Goal: Information Seeking & Learning: Learn about a topic

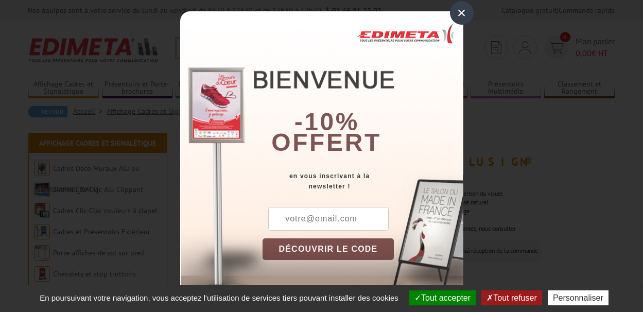
scroll to position [12, 0]
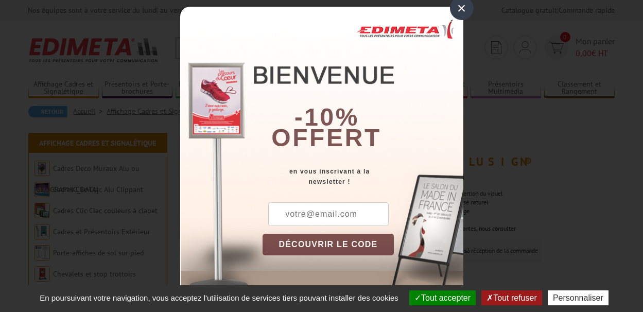
click at [456, 11] on div "×" at bounding box center [462, 8] width 24 height 24
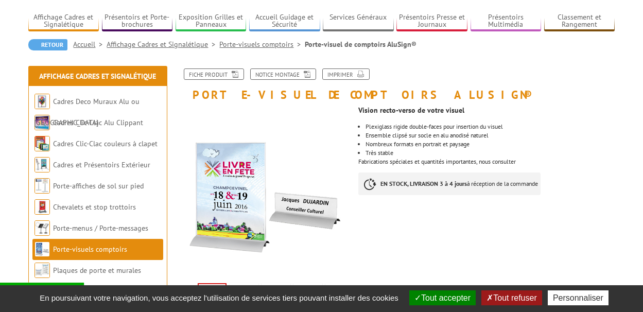
scroll to position [206, 0]
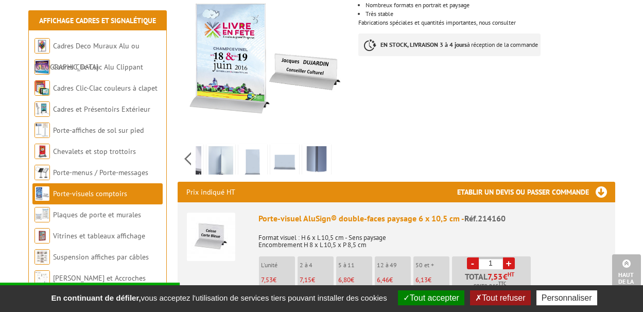
click at [342, 159] on div "Previous Next" at bounding box center [264, 159] width 173 height 36
click at [342, 158] on div "Previous Next" at bounding box center [264, 159] width 173 height 36
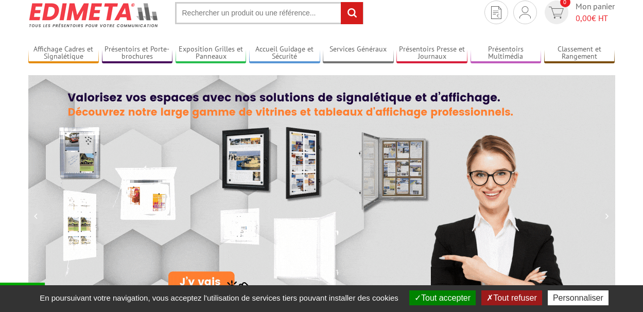
scroll to position [51, 0]
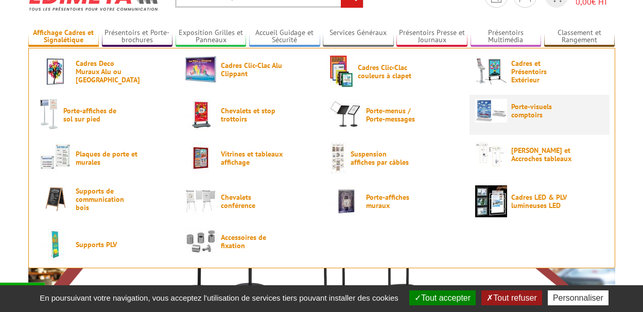
click at [534, 113] on span "Porte-visuels comptoirs" at bounding box center [543, 110] width 62 height 16
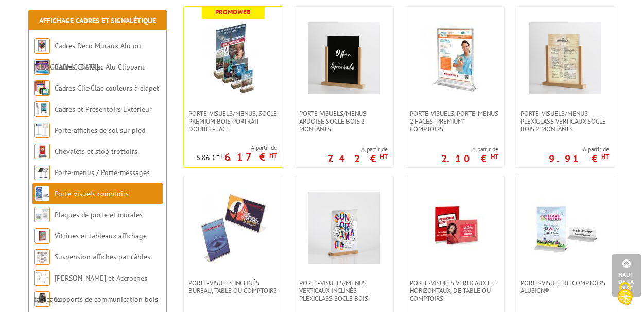
scroll to position [309, 0]
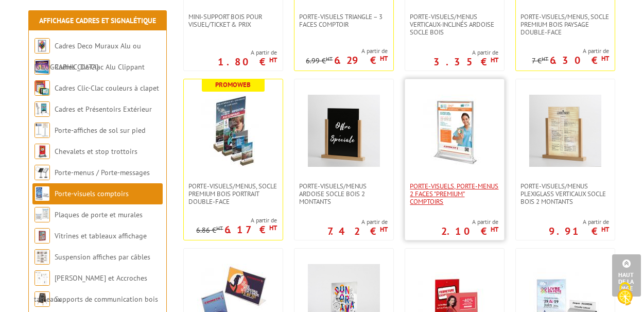
click at [458, 191] on span "Porte-visuels, Porte-menus 2 faces "Premium" comptoirs" at bounding box center [454, 193] width 89 height 23
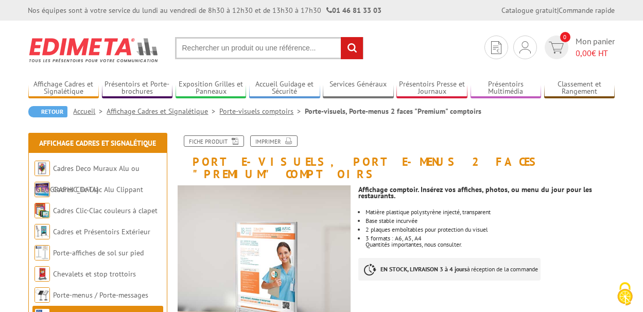
click at [269, 112] on link "Porte-visuels comptoirs" at bounding box center [262, 111] width 85 height 9
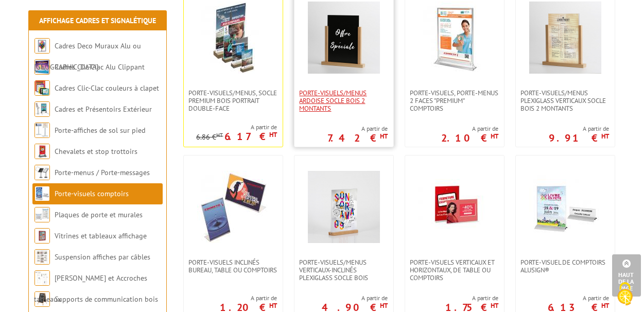
scroll to position [515, 0]
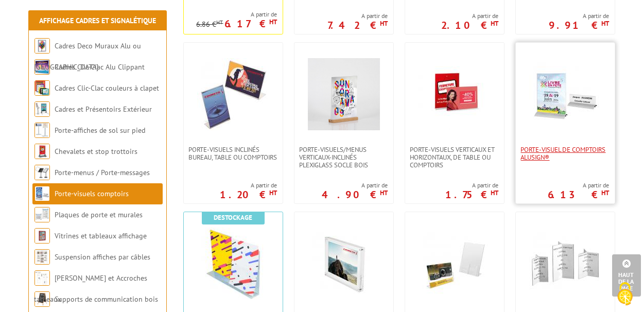
click at [582, 152] on span "Porte-visuel de comptoirs AluSign®" at bounding box center [565, 153] width 89 height 15
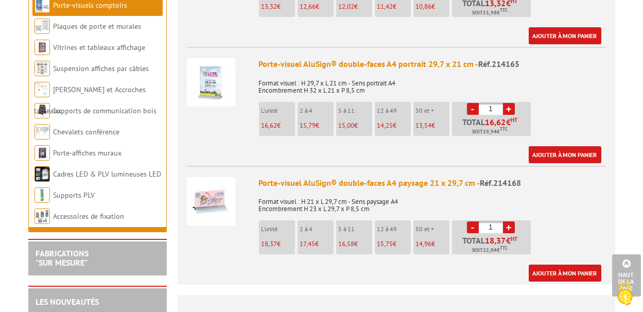
scroll to position [1235, 0]
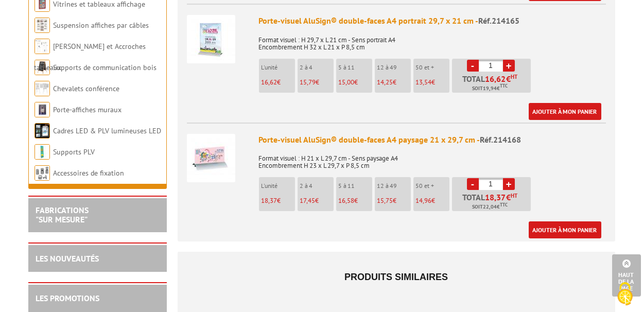
click at [230, 159] on img at bounding box center [211, 158] width 48 height 48
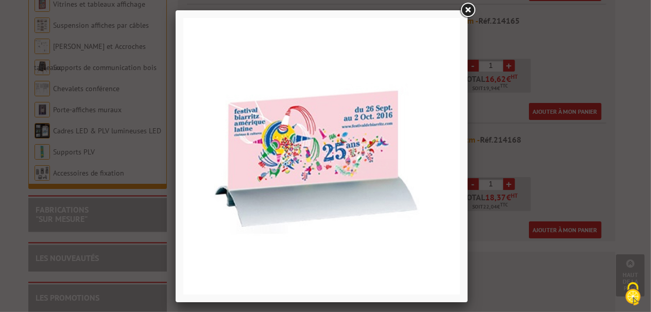
click at [468, 10] on link at bounding box center [467, 10] width 19 height 19
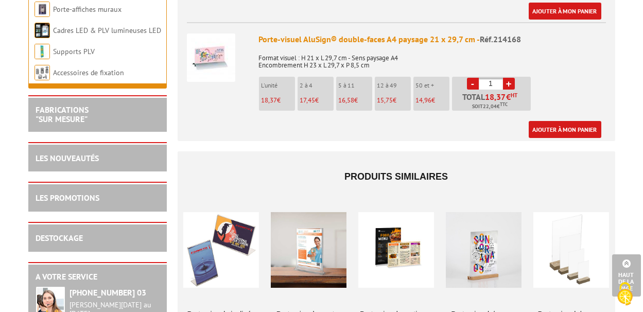
scroll to position [1441, 0]
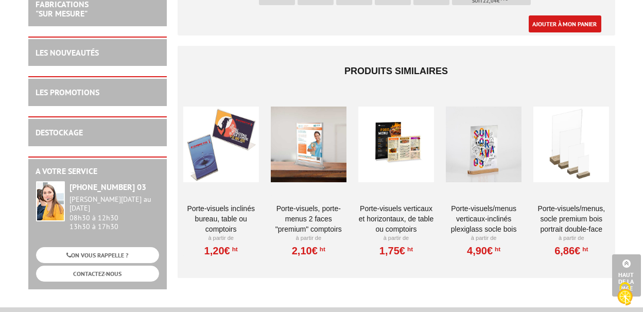
click at [398, 158] on div at bounding box center [396, 144] width 76 height 103
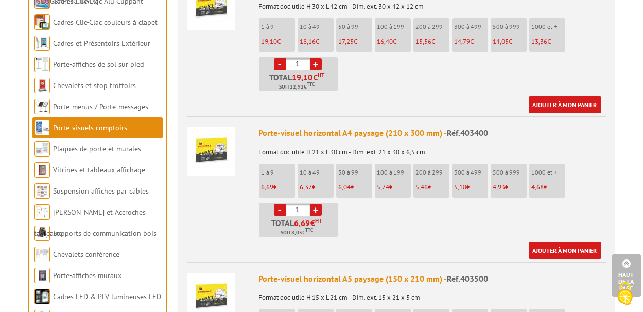
scroll to position [1235, 0]
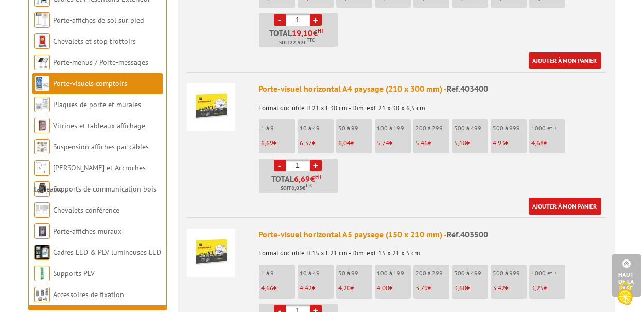
click at [205, 85] on img at bounding box center [211, 107] width 48 height 48
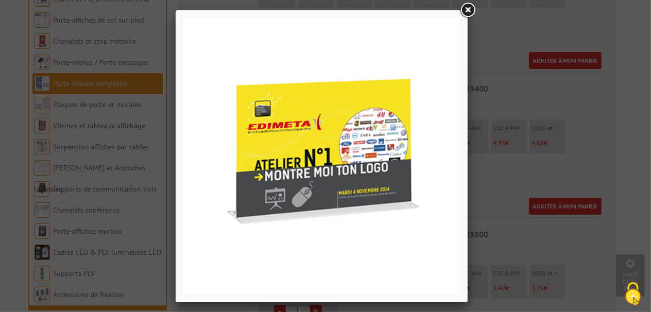
click at [462, 11] on link at bounding box center [467, 10] width 19 height 19
